Goal: Find specific page/section: Find specific page/section

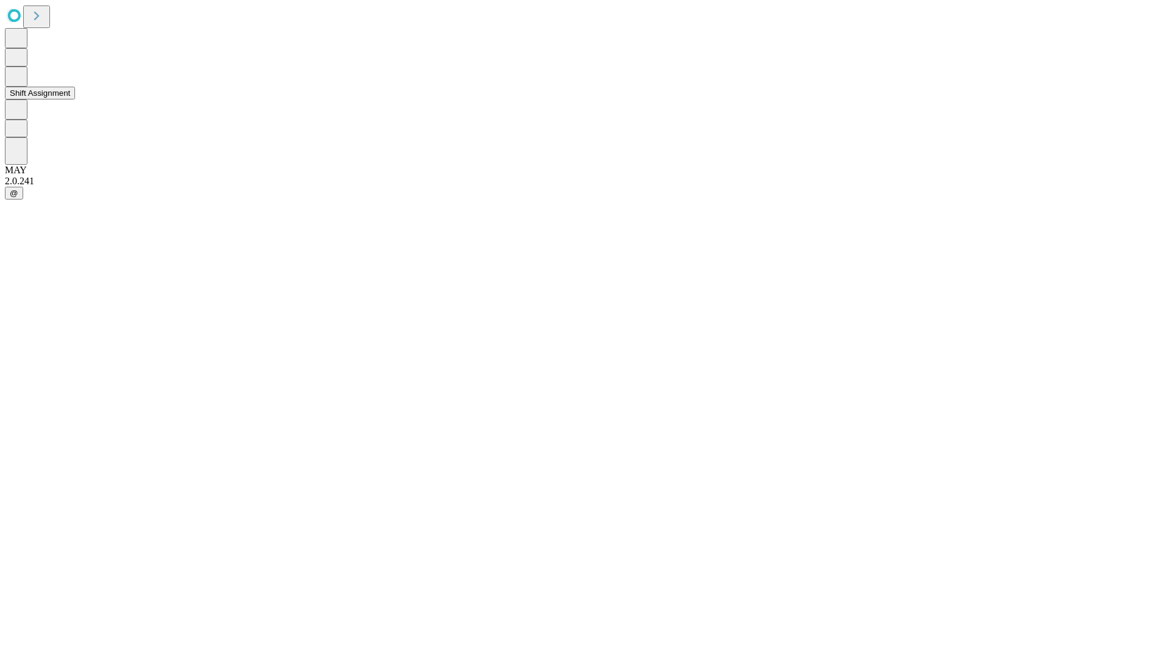
click at [75, 99] on button "Shift Assignment" at bounding box center [40, 93] width 70 height 13
